Goal: Task Accomplishment & Management: Manage account settings

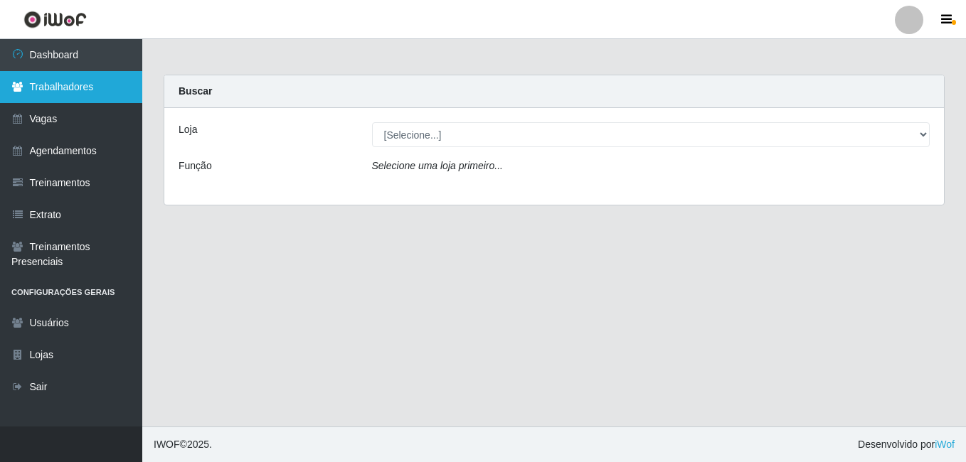
click at [59, 82] on link "Trabalhadores" at bounding box center [71, 87] width 142 height 32
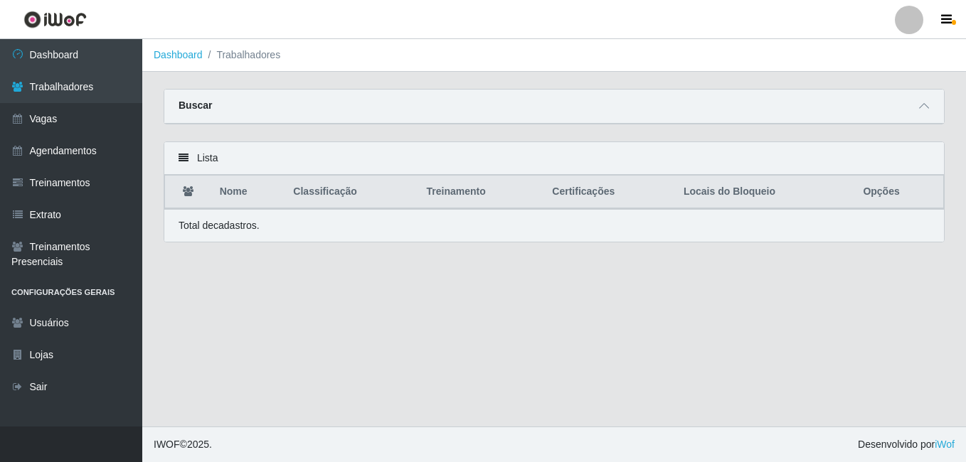
click at [235, 56] on li "Trabalhadores" at bounding box center [242, 55] width 78 height 15
click at [94, 144] on link "Agendamentos" at bounding box center [71, 151] width 142 height 32
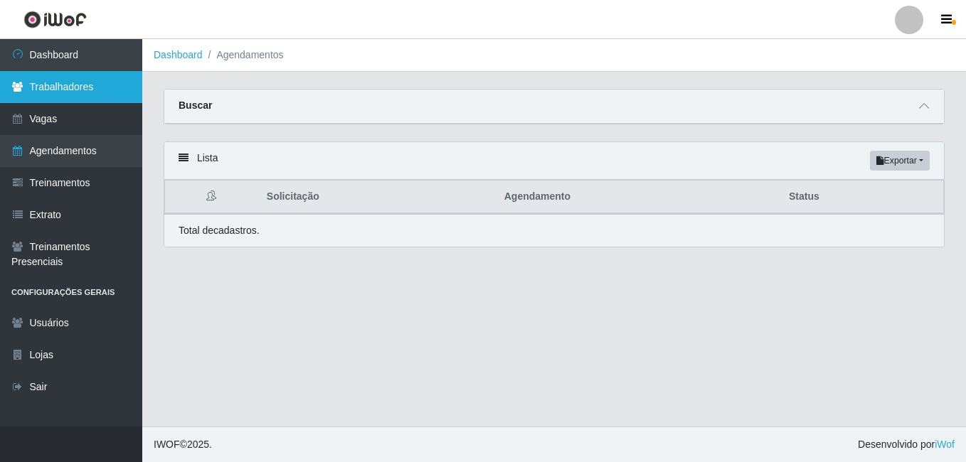
click at [104, 87] on link "Trabalhadores" at bounding box center [71, 87] width 142 height 32
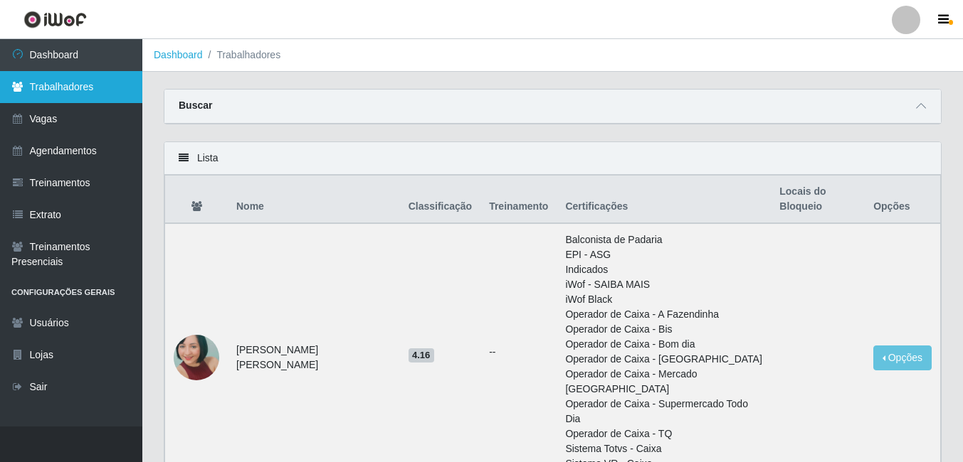
click at [70, 89] on link "Trabalhadores" at bounding box center [71, 87] width 142 height 32
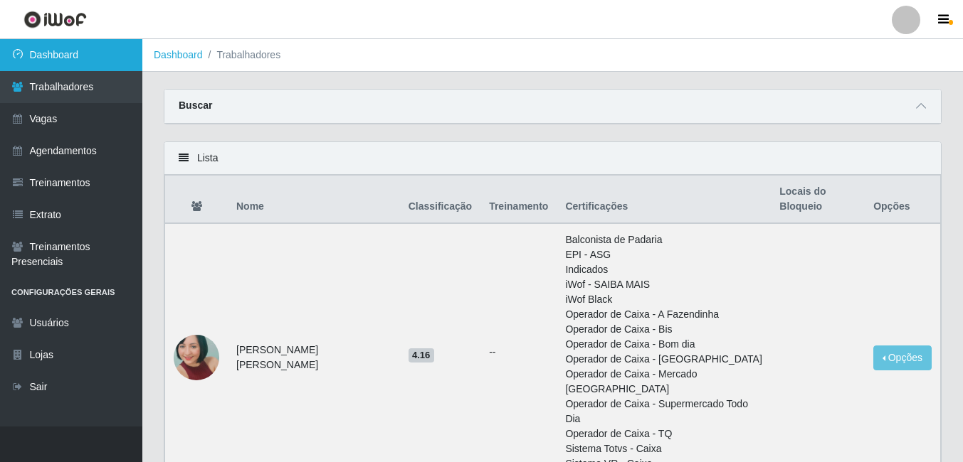
click at [80, 54] on link "Dashboard" at bounding box center [71, 55] width 142 height 32
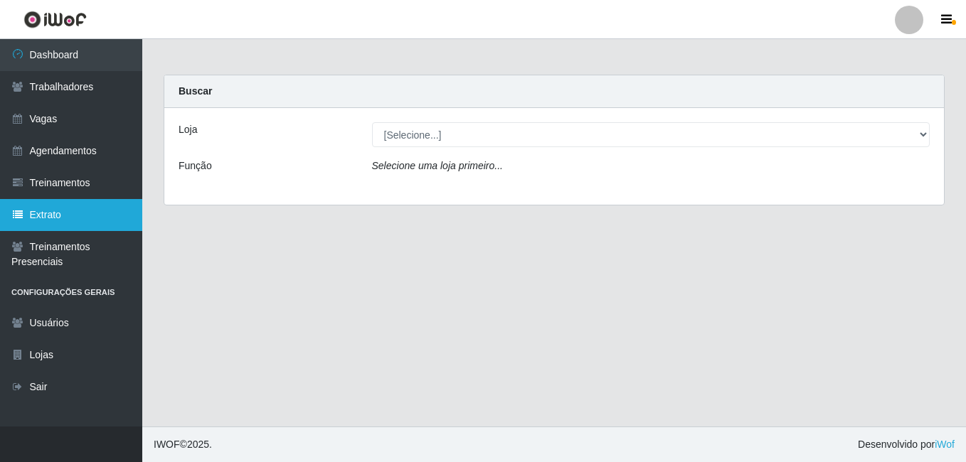
click at [110, 227] on link "Extrato" at bounding box center [71, 215] width 142 height 32
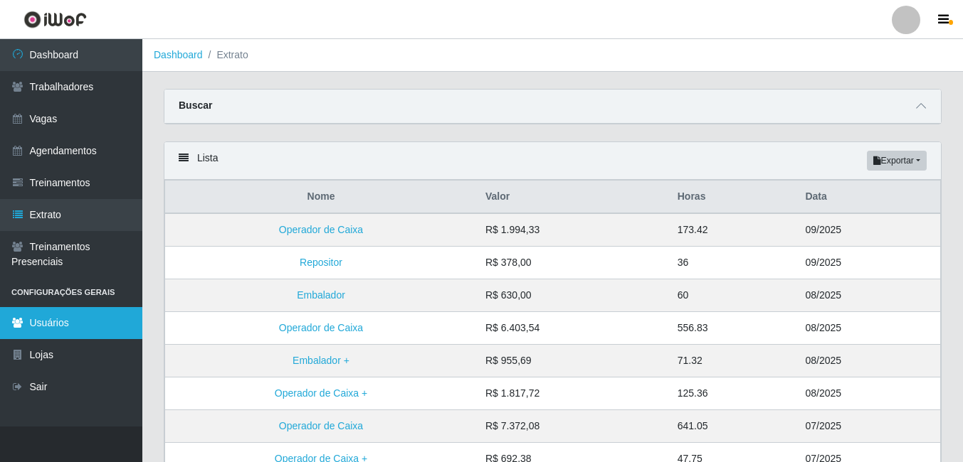
click at [80, 329] on link "Usuários" at bounding box center [71, 323] width 142 height 32
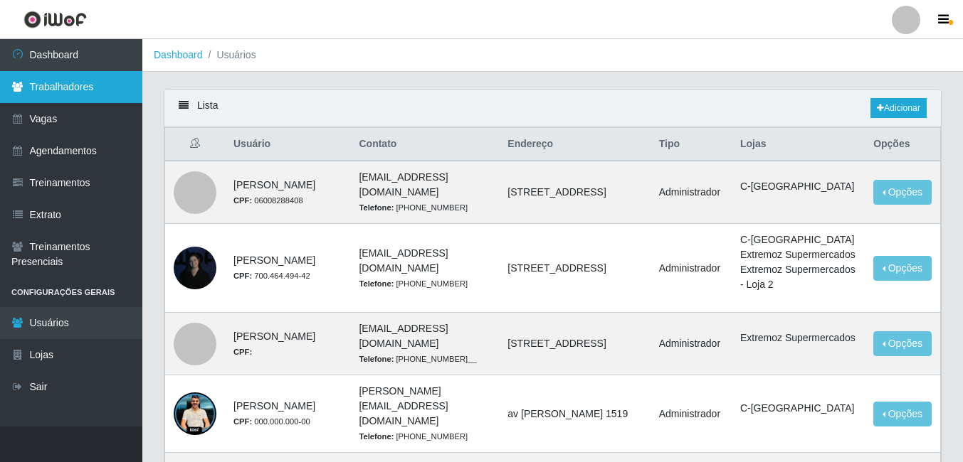
click at [80, 101] on link "Trabalhadores" at bounding box center [71, 87] width 142 height 32
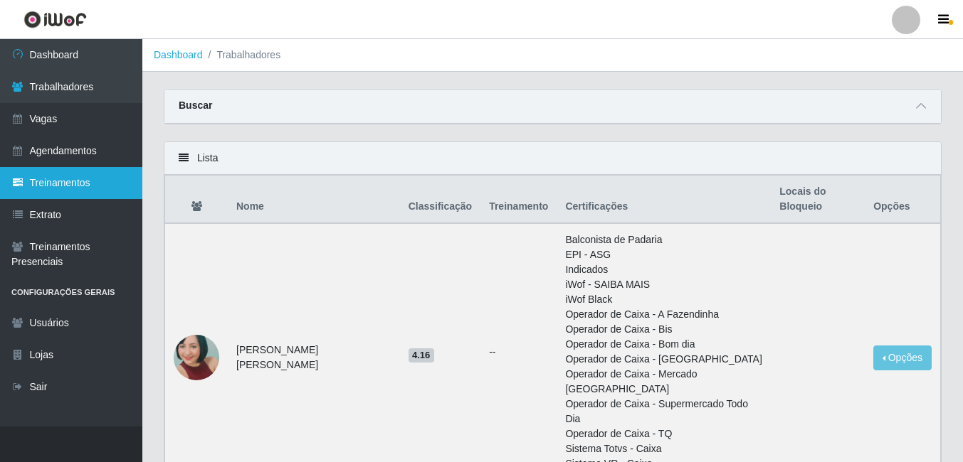
click at [70, 196] on link "Treinamentos" at bounding box center [71, 183] width 142 height 32
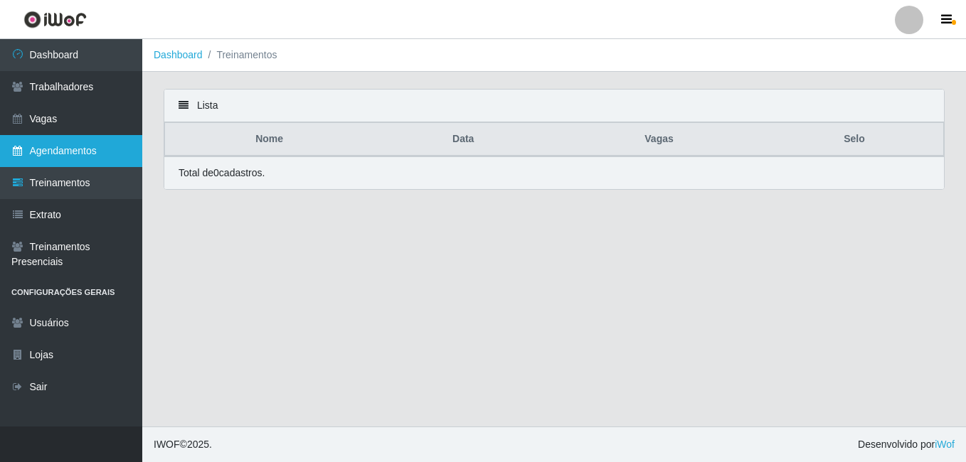
click at [73, 152] on link "Agendamentos" at bounding box center [71, 151] width 142 height 32
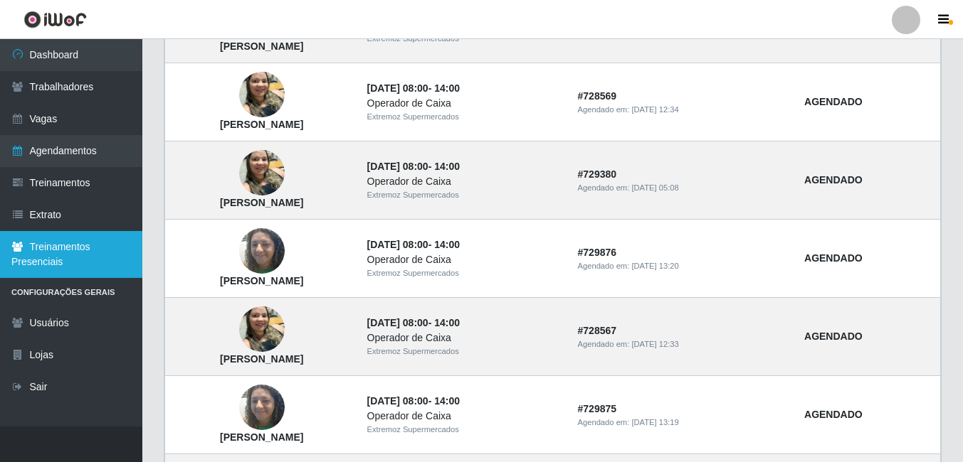
scroll to position [667, 0]
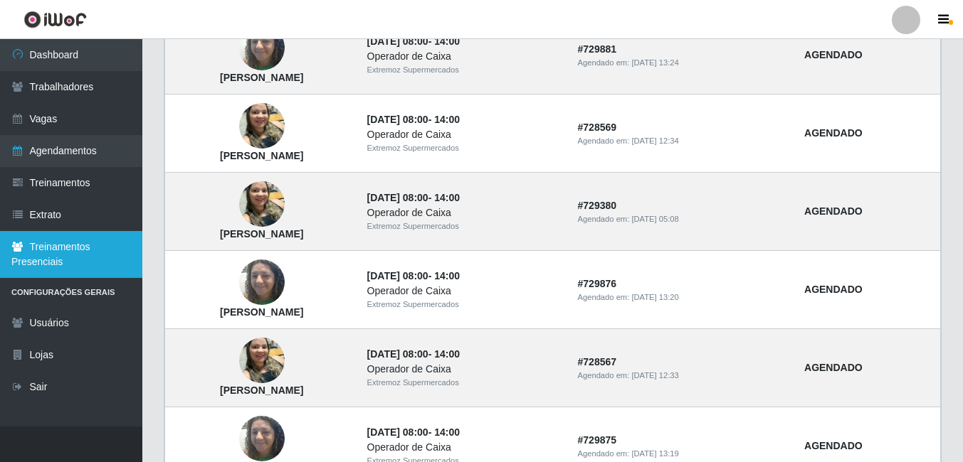
click at [104, 258] on link "Treinamentos Presenciais" at bounding box center [71, 254] width 142 height 47
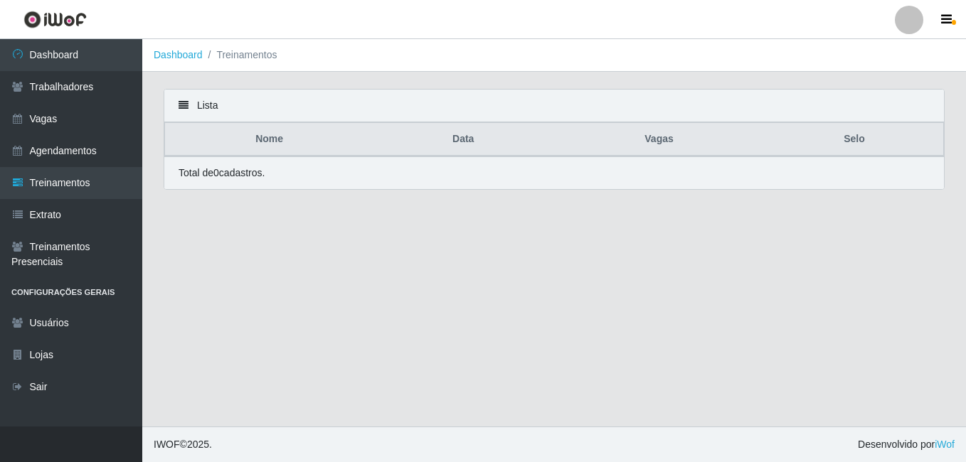
click at [465, 148] on th "Data" at bounding box center [463, 139] width 179 height 33
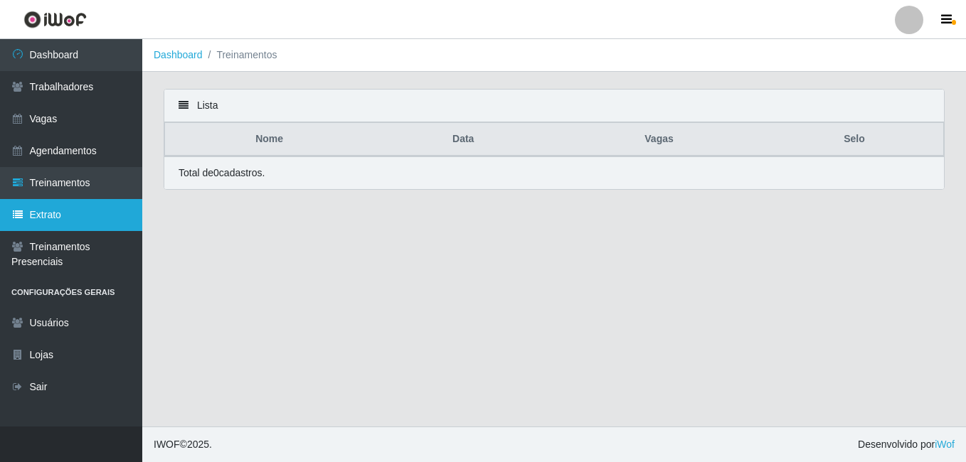
click at [27, 208] on link "Extrato" at bounding box center [71, 215] width 142 height 32
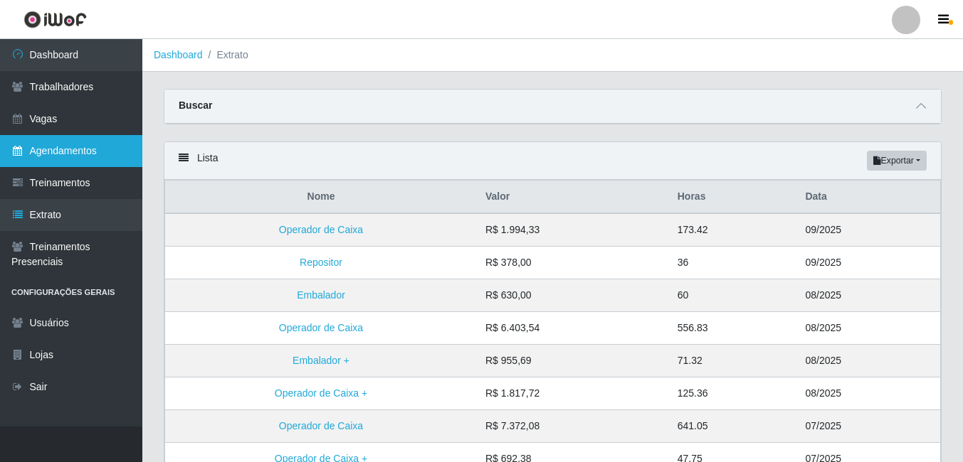
click at [57, 143] on link "Agendamentos" at bounding box center [71, 151] width 142 height 32
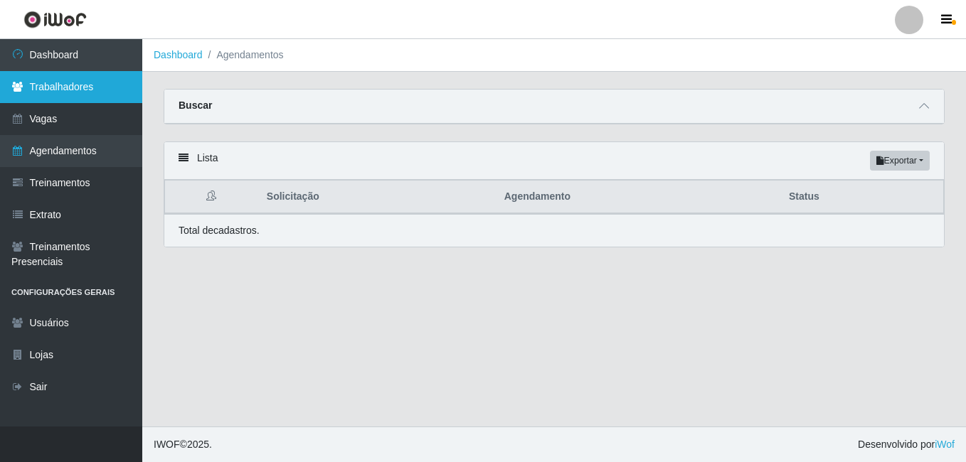
click at [75, 83] on link "Trabalhadores" at bounding box center [71, 87] width 142 height 32
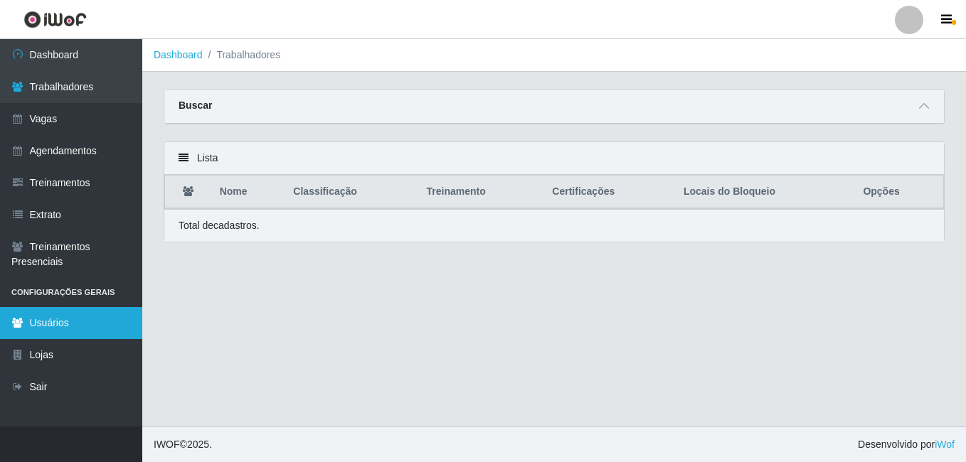
click at [70, 319] on link "Usuários" at bounding box center [71, 323] width 142 height 32
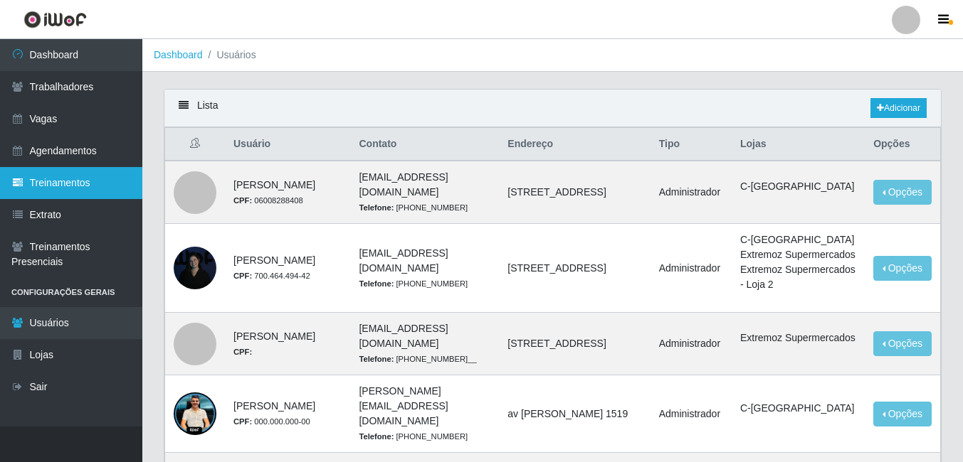
click at [86, 182] on link "Treinamentos" at bounding box center [71, 183] width 142 height 32
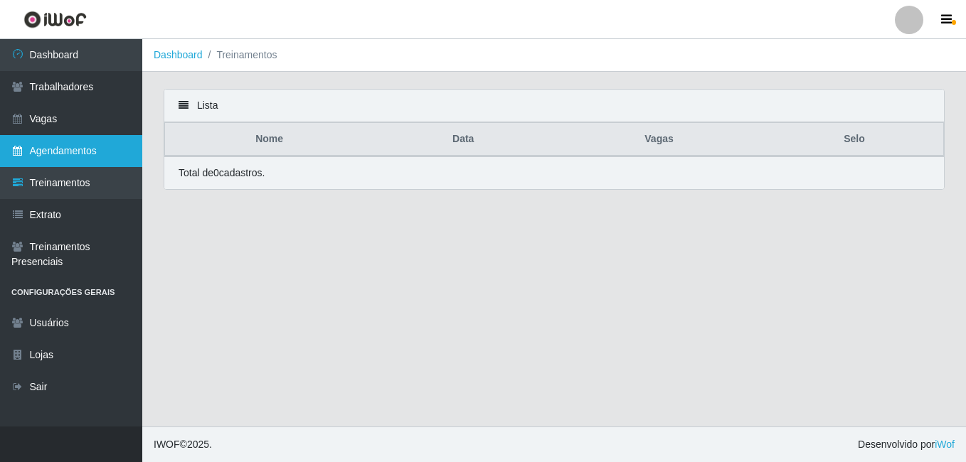
click at [77, 153] on link "Agendamentos" at bounding box center [71, 151] width 142 height 32
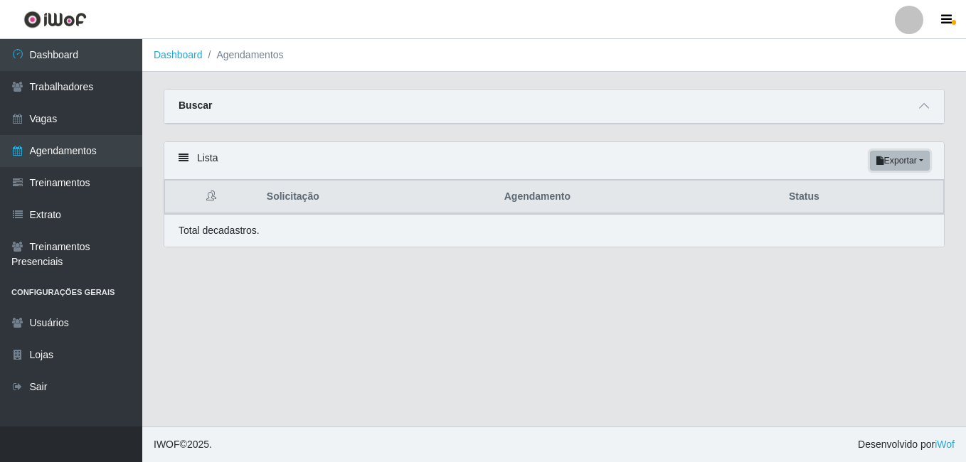
click at [921, 164] on button "Exportar" at bounding box center [900, 161] width 60 height 20
click at [865, 295] on main "Dashboard Agendamentos Carregando... Buscar Início em Término em Status [Seleci…" at bounding box center [554, 233] width 824 height 388
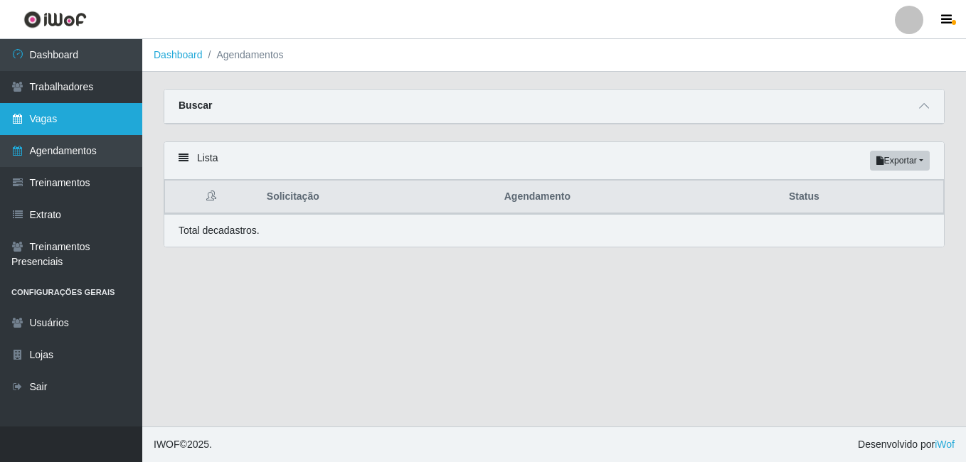
click at [21, 122] on icon at bounding box center [17, 119] width 13 height 10
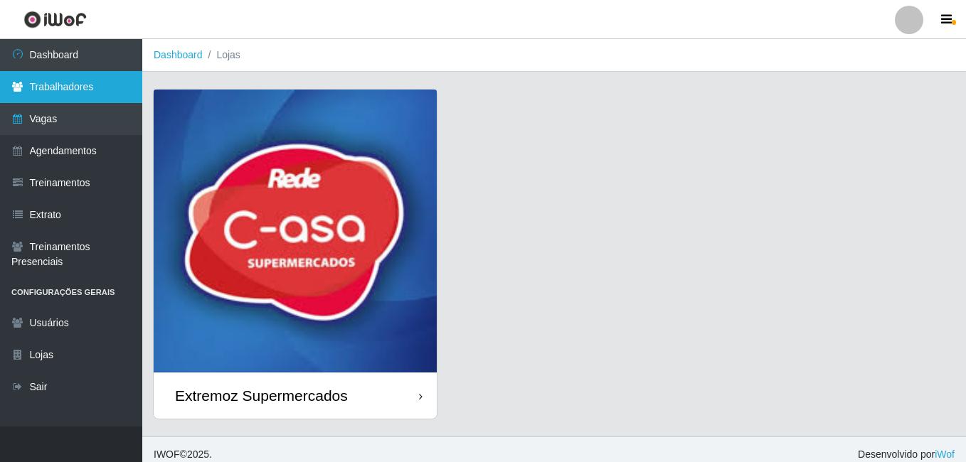
click at [85, 95] on link "Trabalhadores" at bounding box center [71, 87] width 142 height 32
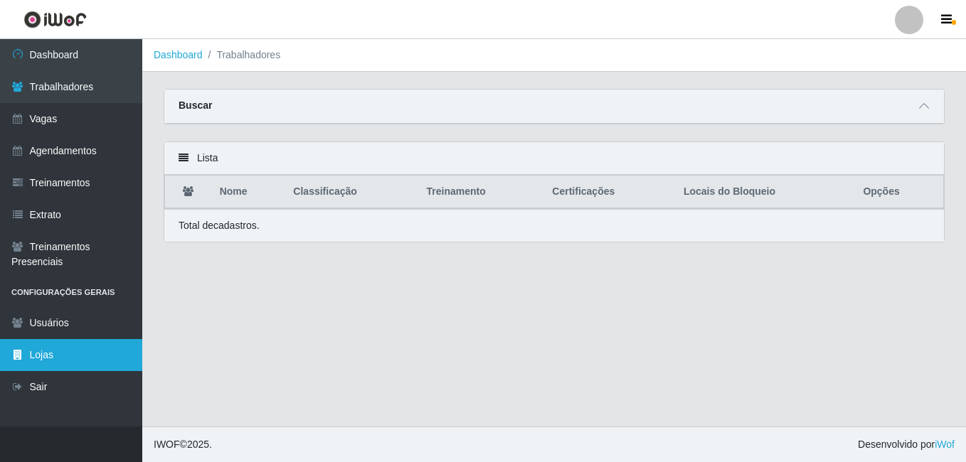
click at [84, 343] on link "Lojas" at bounding box center [71, 355] width 142 height 32
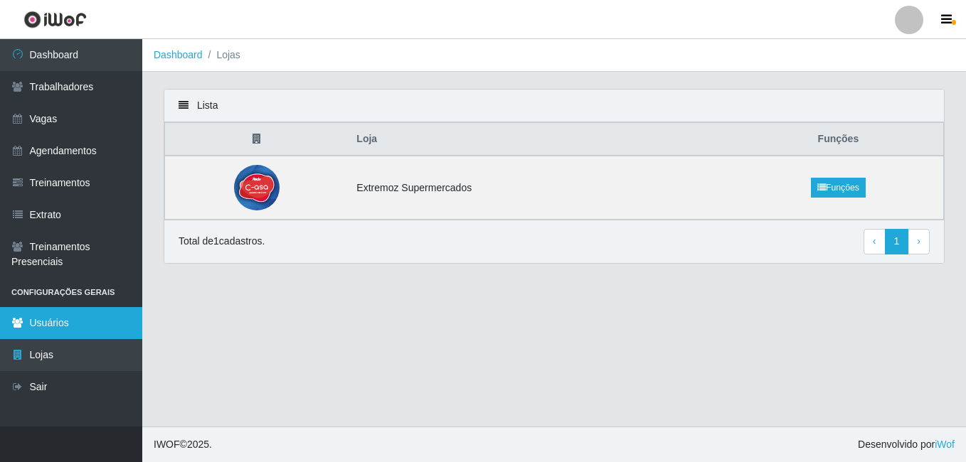
click at [53, 329] on link "Usuários" at bounding box center [71, 323] width 142 height 32
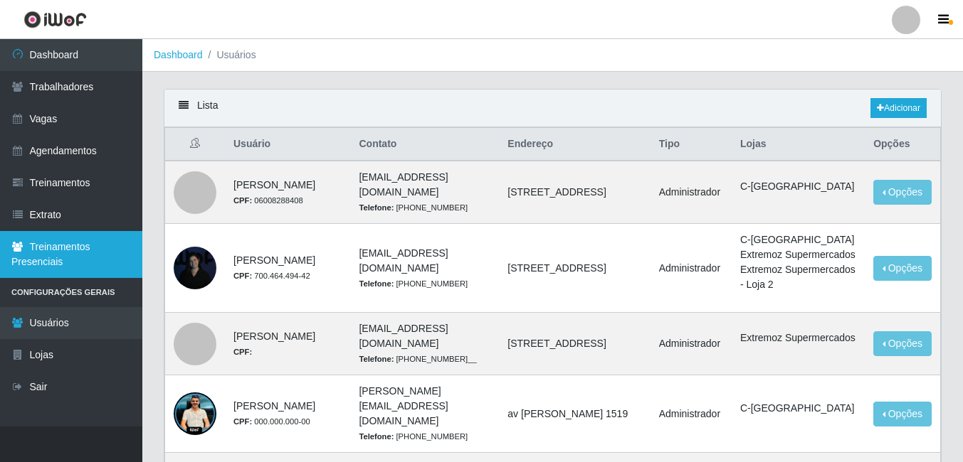
click at [82, 247] on link "Treinamentos Presenciais" at bounding box center [71, 254] width 142 height 47
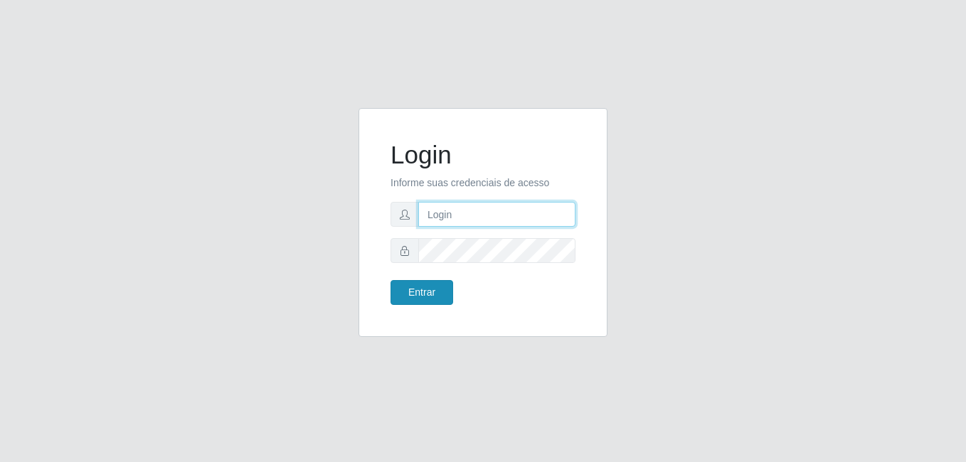
type input "[EMAIL_ADDRESS][DOMAIN_NAME]"
click at [432, 296] on button "Entrar" at bounding box center [422, 292] width 63 height 25
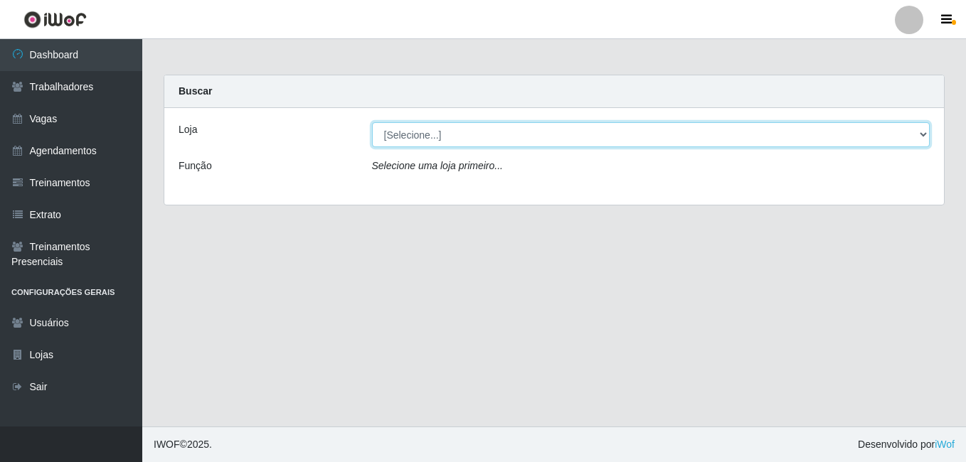
click at [867, 138] on select "[Selecione...] Extremoz Supermercados" at bounding box center [651, 134] width 559 height 25
select select "519"
click at [372, 122] on select "[Selecione...] Extremoz Supermercados" at bounding box center [651, 134] width 559 height 25
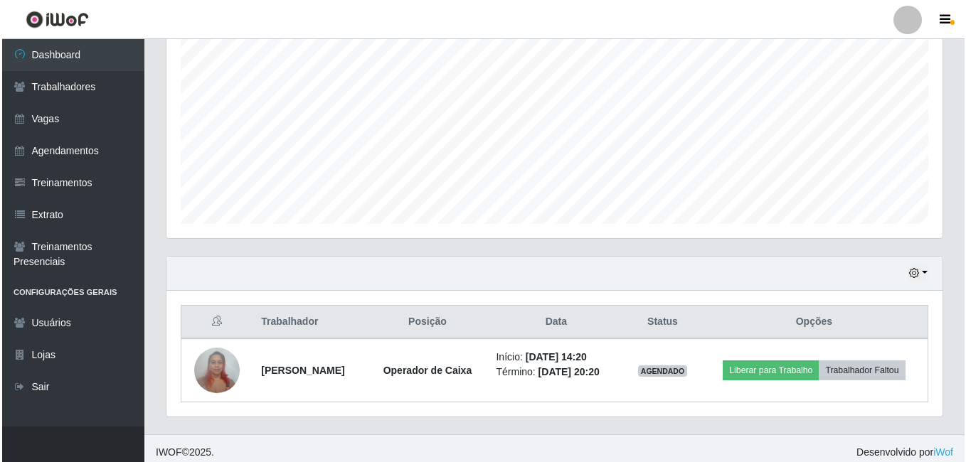
scroll to position [292, 0]
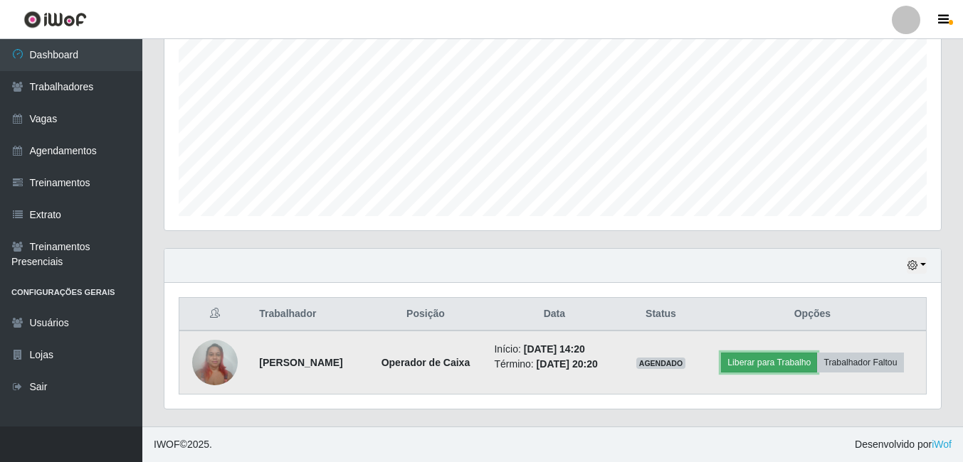
click at [781, 369] on button "Liberar para Trabalho" at bounding box center [769, 363] width 96 height 20
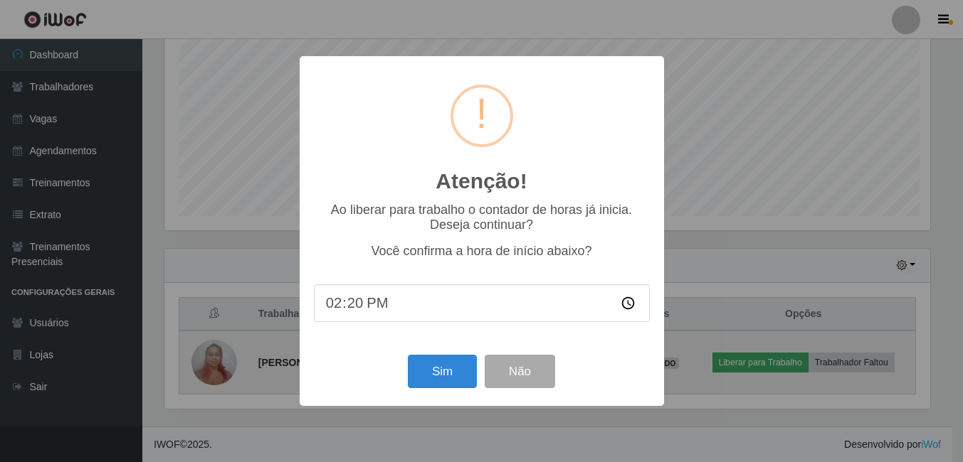
scroll to position [295, 769]
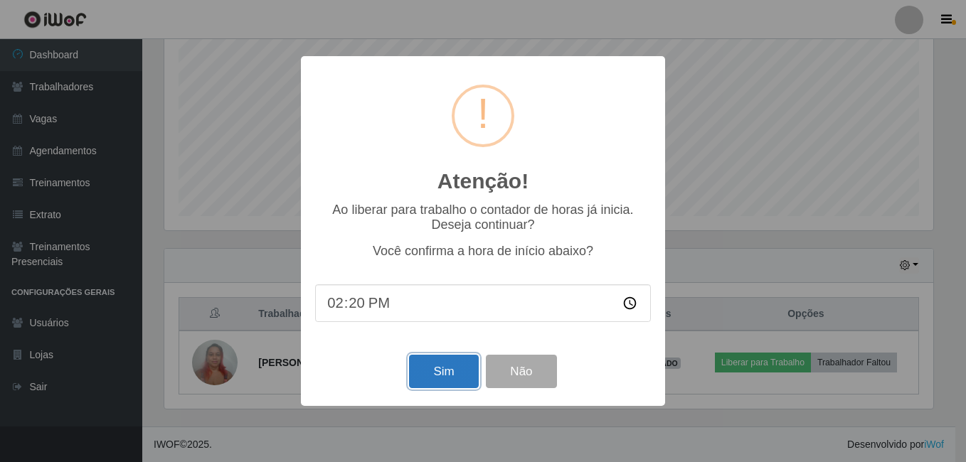
click at [443, 380] on button "Sim" at bounding box center [443, 371] width 69 height 33
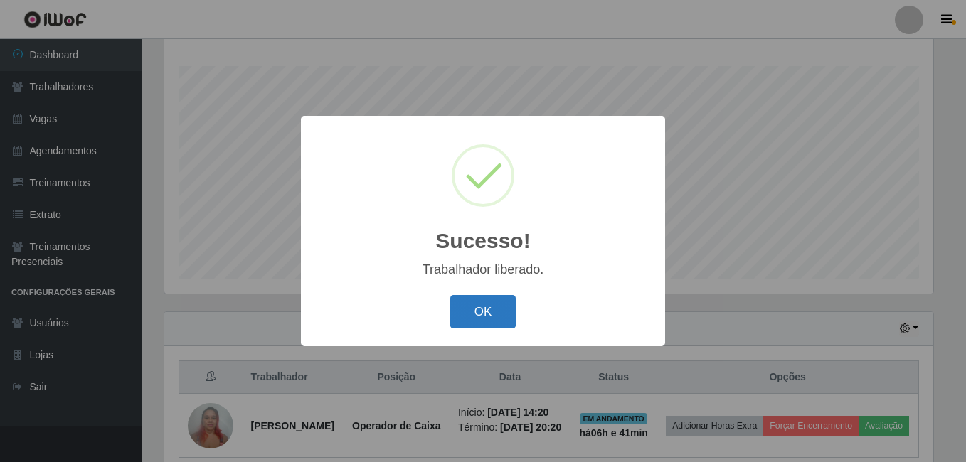
click at [475, 300] on button "OK" at bounding box center [483, 311] width 66 height 33
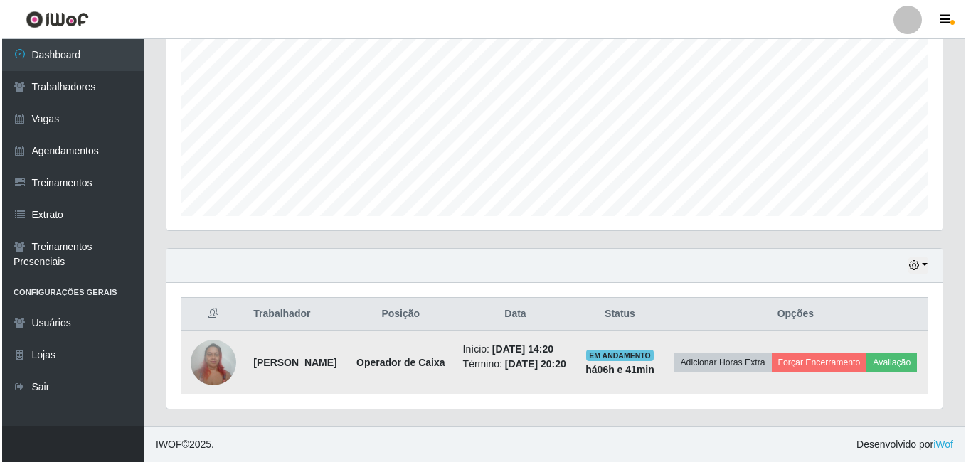
scroll to position [318, 0]
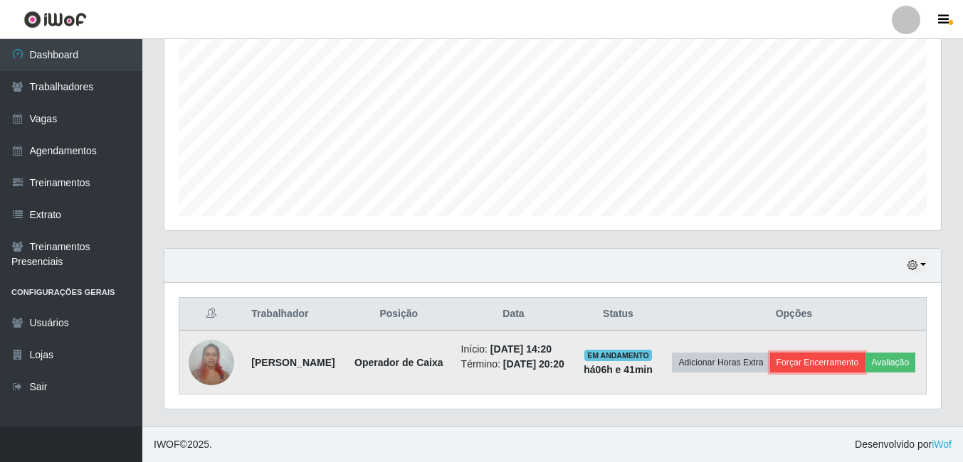
click at [850, 353] on button "Forçar Encerramento" at bounding box center [817, 363] width 95 height 20
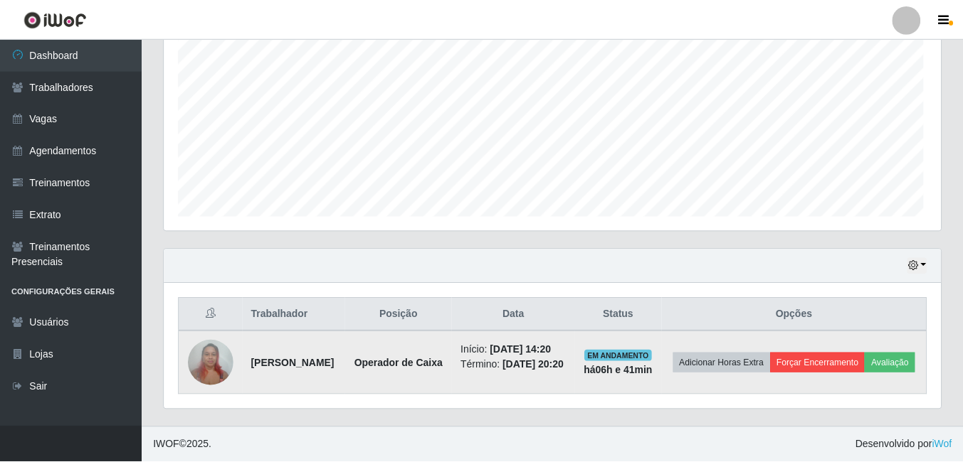
scroll to position [295, 769]
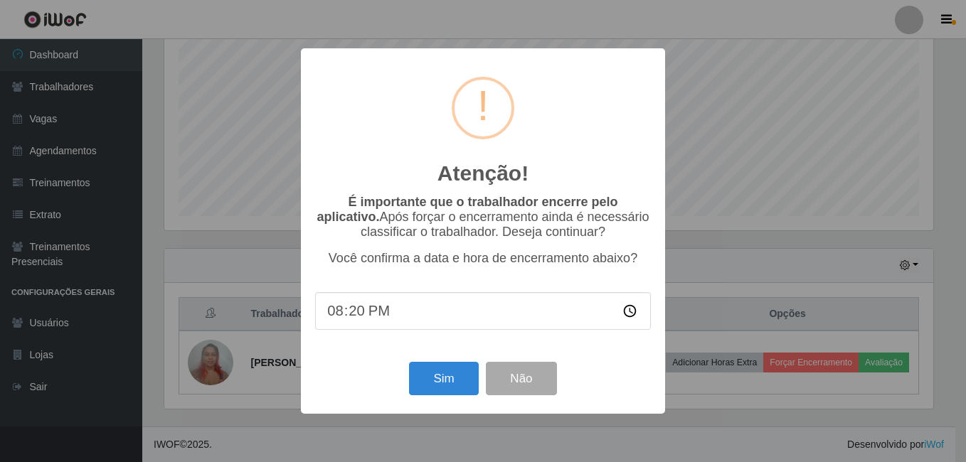
click at [371, 312] on input "20:20" at bounding box center [483, 311] width 336 height 38
click at [355, 319] on input "20:20" at bounding box center [483, 311] width 336 height 38
type input "20:05"
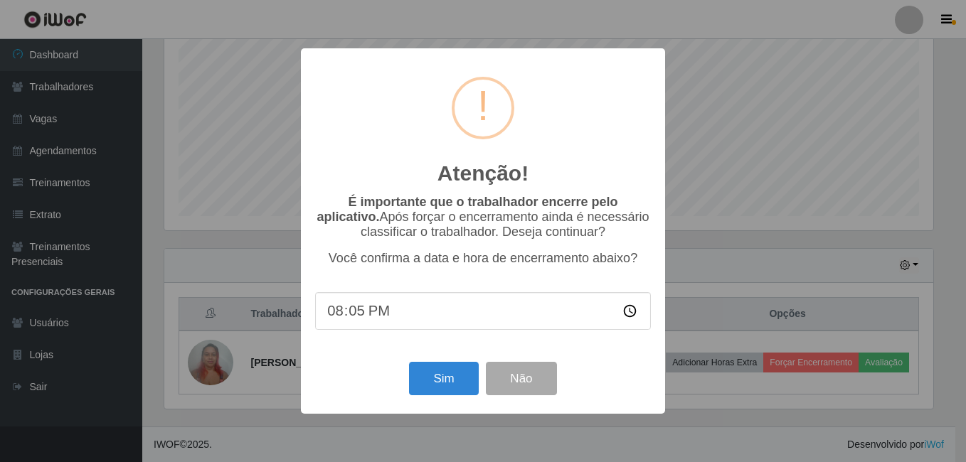
click at [463, 344] on div "É importante que o trabalhador encerre pelo aplicativo. Após forçar o encerrame…" at bounding box center [483, 269] width 336 height 149
click at [452, 381] on button "Sim" at bounding box center [443, 378] width 69 height 33
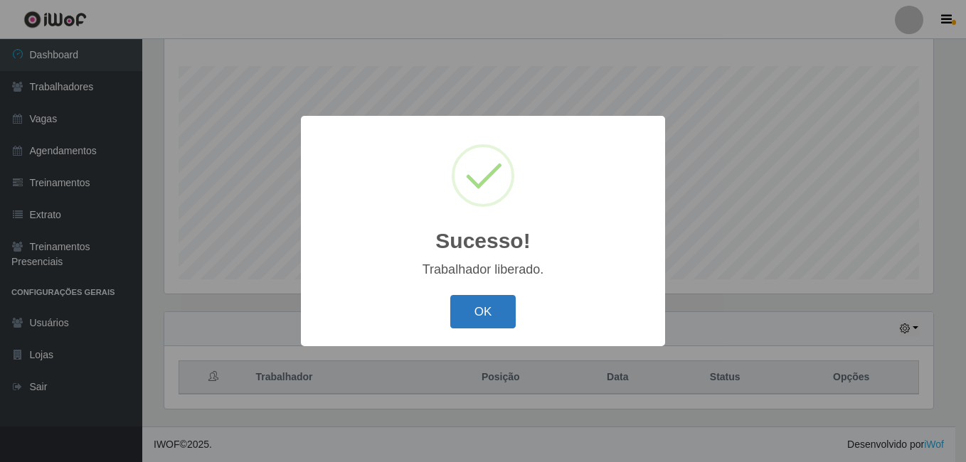
click at [475, 306] on button "OK" at bounding box center [483, 311] width 66 height 33
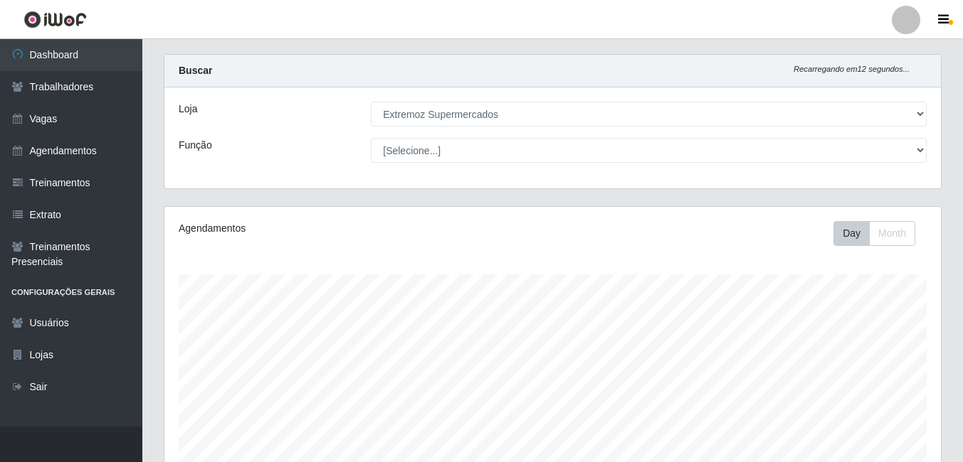
scroll to position [16, 0]
